Goal: Go to known website: Go to known website

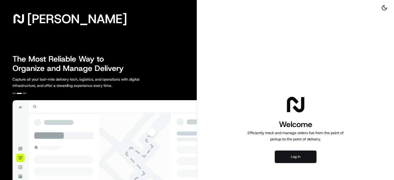
click at [295, 157] on button "Log in" at bounding box center [296, 157] width 42 height 13
